Goal: Task Accomplishment & Management: Manage account settings

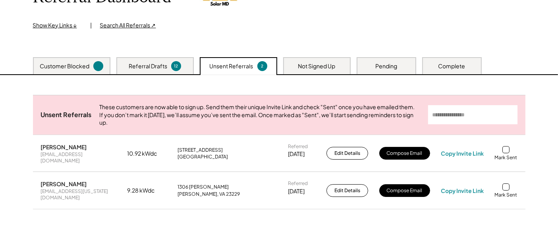
scroll to position [88, 0]
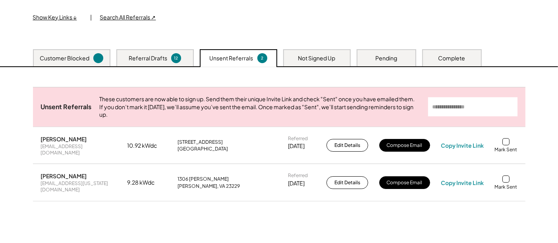
click at [166, 58] on div "Referral Drafts" at bounding box center [148, 58] width 39 height 8
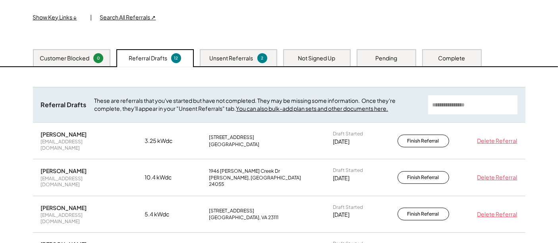
click at [209, 60] on div "Unsent Referrals 2" at bounding box center [238, 57] width 77 height 17
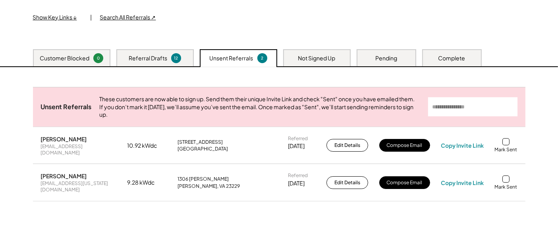
click at [313, 52] on div "Not Signed Up" at bounding box center [317, 57] width 68 height 17
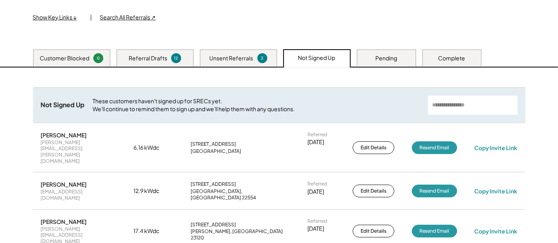
click at [403, 57] on div "Pending" at bounding box center [387, 57] width 60 height 17
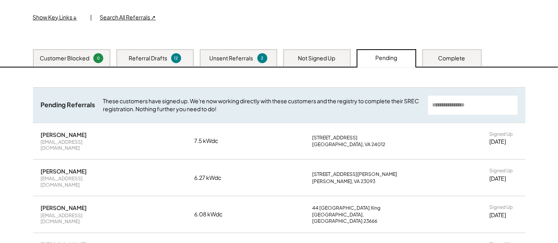
click at [443, 54] on div "Complete" at bounding box center [452, 58] width 27 height 8
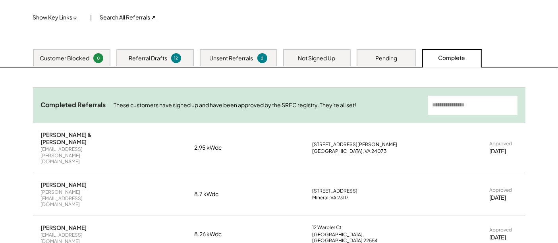
click at [398, 55] on div "Pending" at bounding box center [387, 57] width 60 height 17
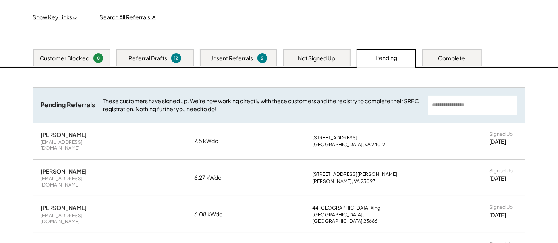
click at [54, 134] on div "[PERSON_NAME]" at bounding box center [64, 134] width 46 height 7
click at [58, 145] on div "[EMAIL_ADDRESS][DOMAIN_NAME]" at bounding box center [78, 145] width 75 height 12
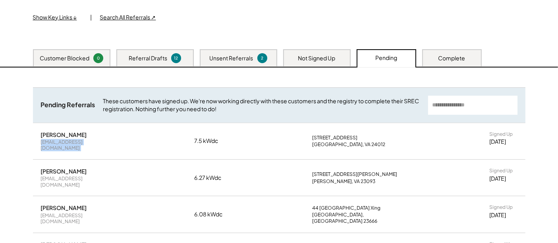
click at [58, 145] on div "[EMAIL_ADDRESS][DOMAIN_NAME]" at bounding box center [78, 145] width 75 height 12
copy div "[EMAIL_ADDRESS][DOMAIN_NAME]"
click at [12, 92] on div "Referral Dashboard Show Key Links ↓ | Search All Referrals ↗ Create New Referra…" at bounding box center [279, 168] width 558 height 441
drag, startPoint x: 41, startPoint y: 135, endPoint x: 47, endPoint y: 151, distance: 17.3
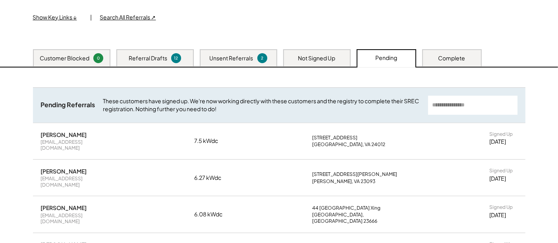
click at [92, 161] on div "[PERSON_NAME] [EMAIL_ADDRESS][DOMAIN_NAME] 7.5 kWdc [STREET_ADDRESS] Signed Up …" at bounding box center [279, 236] width 493 height 227
click at [2, 143] on div "Referral Dashboard Show Key Links ↓ | Search All Referrals ↗ Create New Referra…" at bounding box center [279, 168] width 558 height 441
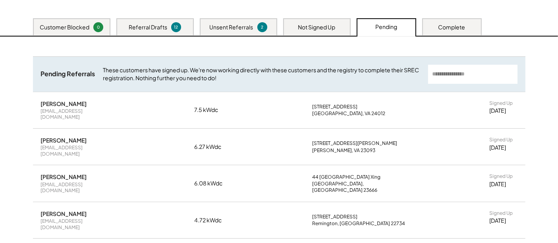
scroll to position [132, 0]
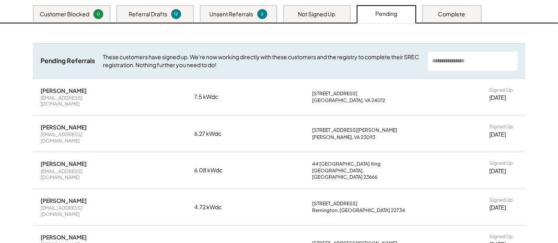
click at [438, 12] on div "Complete" at bounding box center [452, 13] width 60 height 17
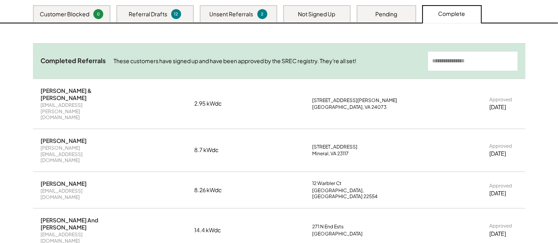
click at [339, 13] on div "Not Signed Up" at bounding box center [317, 13] width 68 height 17
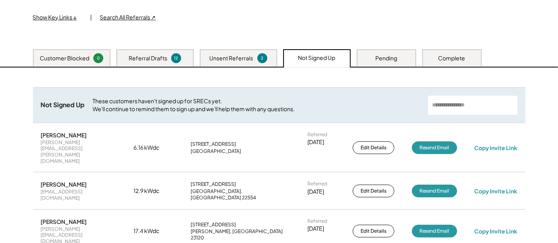
scroll to position [0, 0]
